Goal: Task Accomplishment & Management: Use online tool/utility

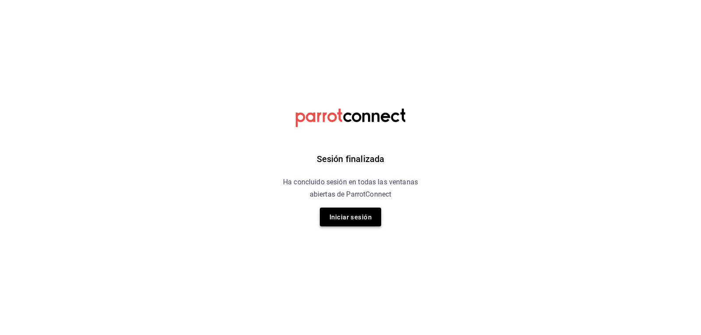
click at [342, 210] on button "Iniciar sesión" at bounding box center [350, 217] width 61 height 19
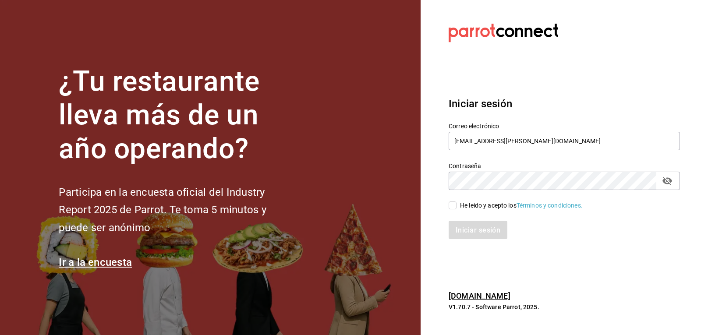
click at [456, 208] on input "He leído y acepto los Términos y condiciones." at bounding box center [453, 206] width 8 height 8
checkbox input "true"
click at [458, 231] on font "Iniciar sesión" at bounding box center [478, 230] width 45 height 8
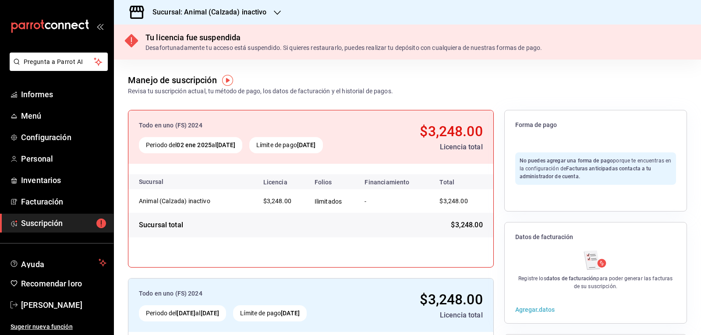
click at [276, 13] on icon "button" at bounding box center [277, 12] width 7 height 7
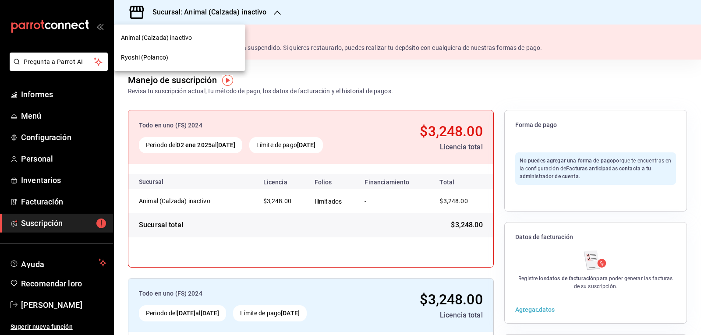
click at [149, 57] on font "Ryoshi (Polanco)" at bounding box center [144, 57] width 47 height 7
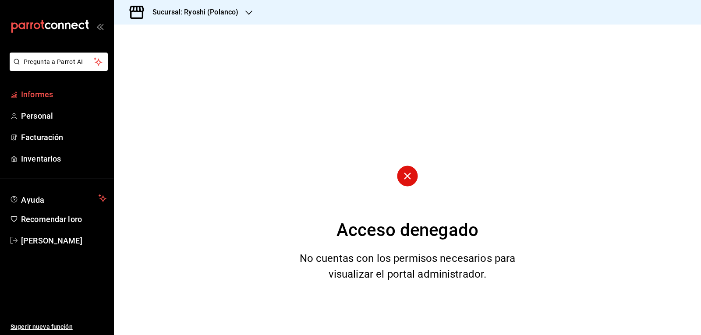
click at [53, 96] on font "Informes" at bounding box center [37, 94] width 32 height 9
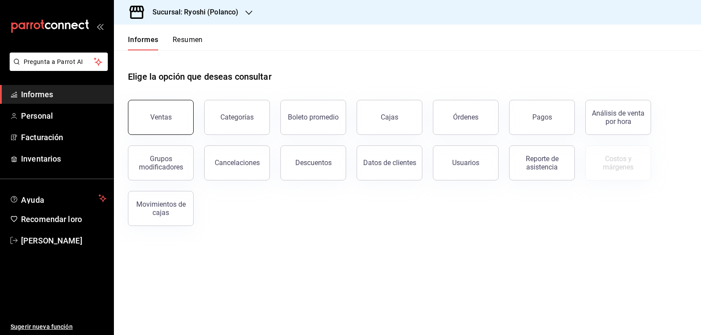
click at [151, 114] on font "Ventas" at bounding box center [160, 117] width 21 height 8
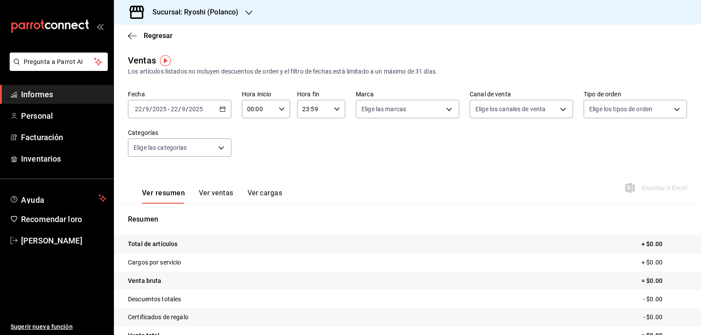
click at [279, 110] on icon "button" at bounding box center [282, 109] width 6 height 6
drag, startPoint x: 254, startPoint y: 152, endPoint x: 274, endPoint y: 136, distance: 25.3
click at [255, 150] on font "05" at bounding box center [252, 148] width 7 height 7
type input "05:00"
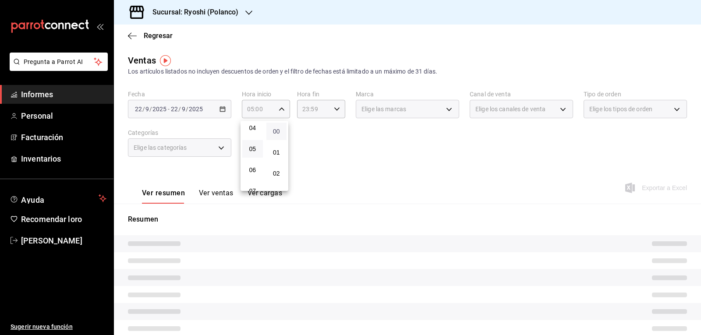
click at [278, 131] on font "00" at bounding box center [276, 131] width 7 height 7
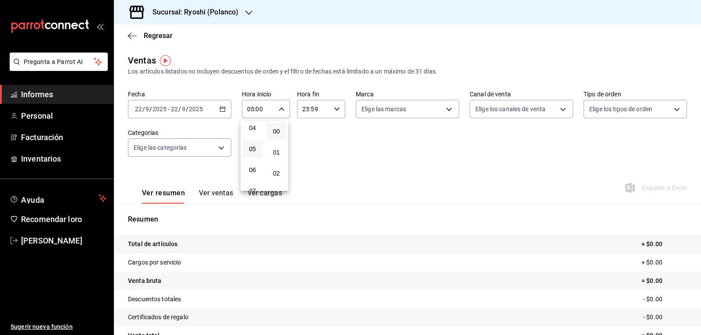
click at [335, 109] on div at bounding box center [350, 167] width 701 height 335
click at [335, 109] on \(Stroke\) "button" at bounding box center [336, 108] width 5 height 3
click at [307, 149] on font "05" at bounding box center [306, 152] width 7 height 7
click at [331, 131] on font "00" at bounding box center [330, 131] width 7 height 7
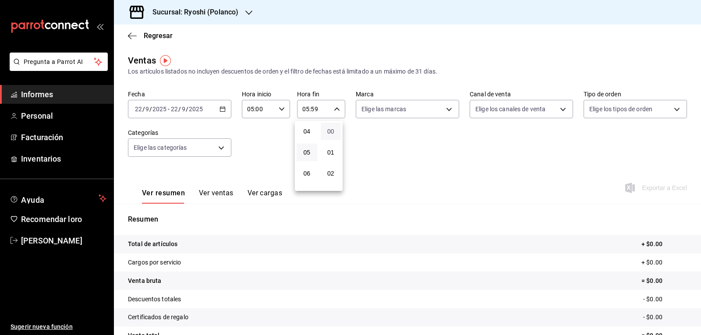
type input "05:00"
click at [222, 110] on div at bounding box center [350, 167] width 701 height 335
click at [222, 110] on icon "button" at bounding box center [223, 109] width 6 height 6
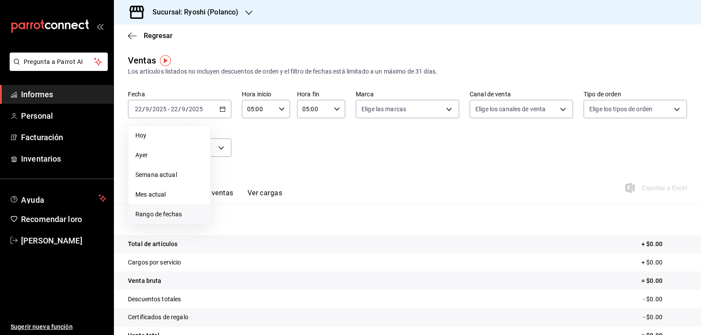
click at [175, 214] on font "Rango de fechas" at bounding box center [158, 214] width 46 height 7
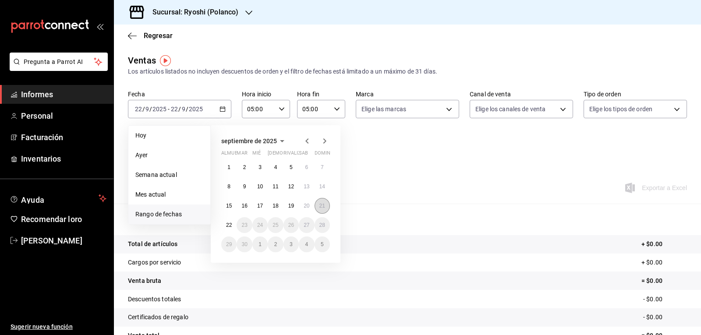
click at [322, 208] on font "21" at bounding box center [322, 206] width 6 height 6
click at [229, 227] on font "22" at bounding box center [229, 225] width 6 height 6
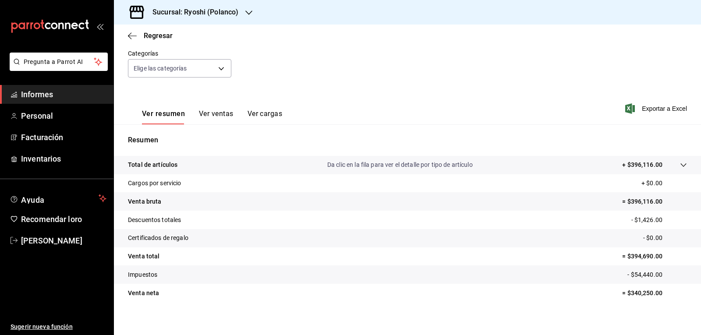
scroll to position [85, 0]
